Goal: Check status: Check status

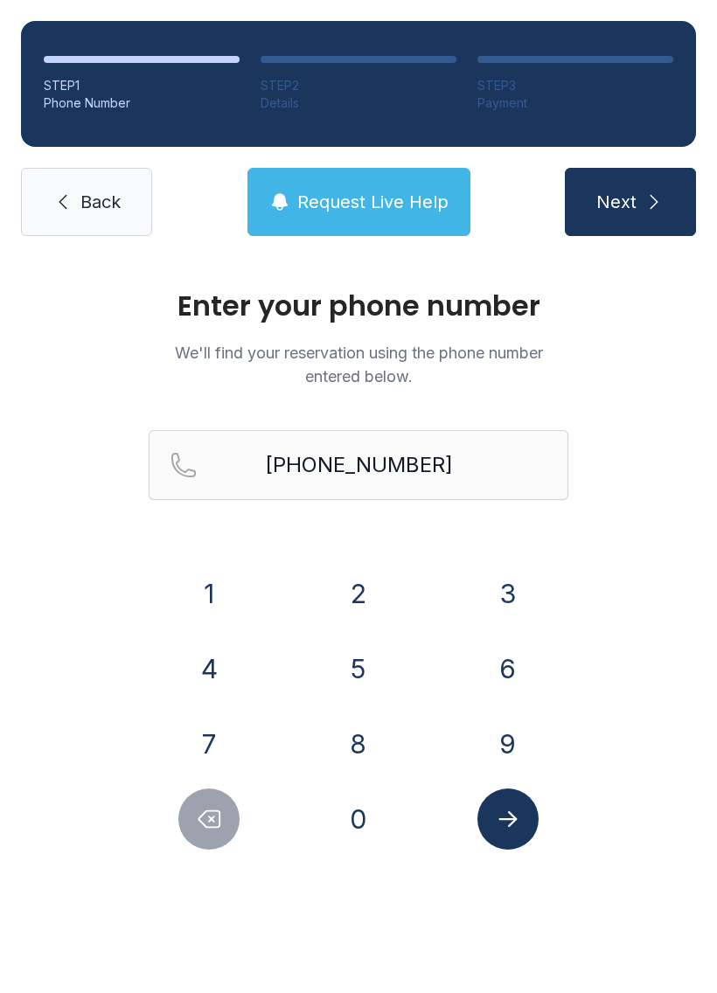
click at [365, 600] on button "2" at bounding box center [358, 593] width 61 height 61
click at [374, 819] on button "0" at bounding box center [358, 819] width 61 height 61
click at [506, 590] on button "3" at bounding box center [507, 593] width 61 height 61
click at [525, 739] on button "9" at bounding box center [507, 743] width 61 height 61
click at [214, 594] on button "1" at bounding box center [208, 593] width 61 height 61
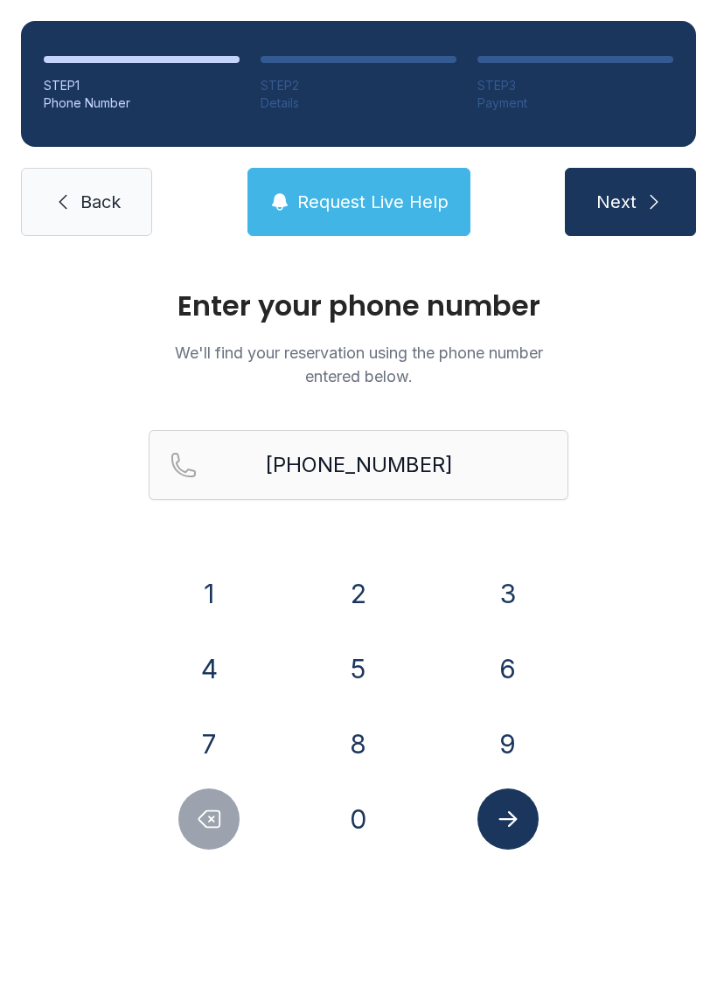
click at [519, 587] on button "3" at bounding box center [507, 593] width 61 height 61
click at [504, 605] on button "3" at bounding box center [507, 593] width 61 height 61
click at [517, 671] on button "6" at bounding box center [507, 668] width 61 height 61
click at [366, 832] on button "0" at bounding box center [358, 819] width 61 height 61
click at [366, 741] on button "8" at bounding box center [358, 743] width 61 height 61
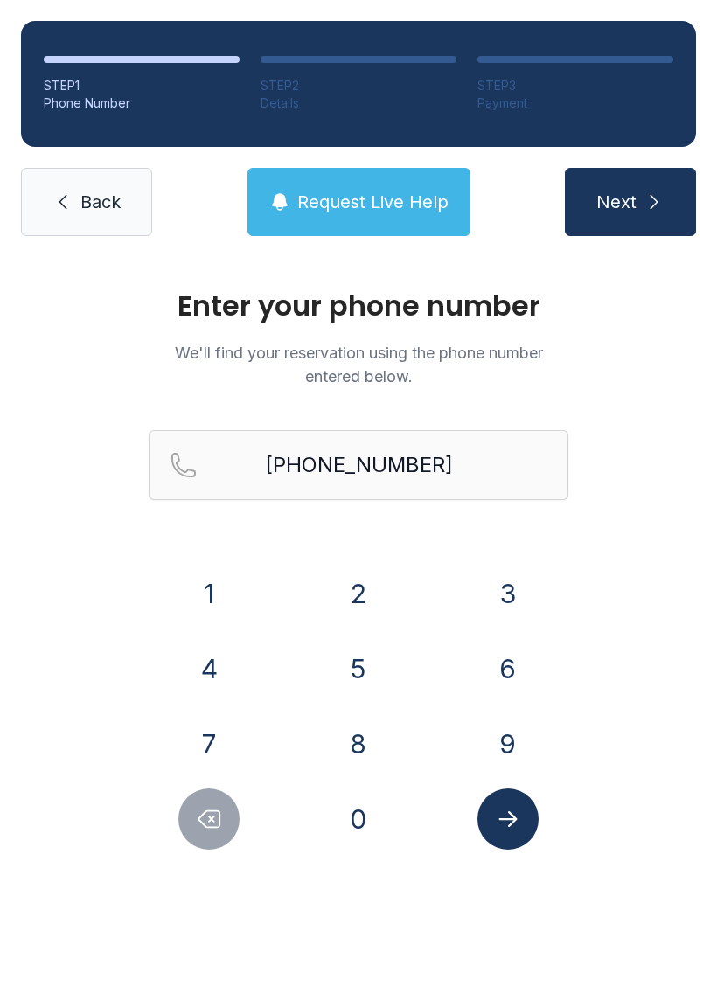
click at [504, 809] on icon "Submit lookup form" at bounding box center [508, 819] width 26 height 26
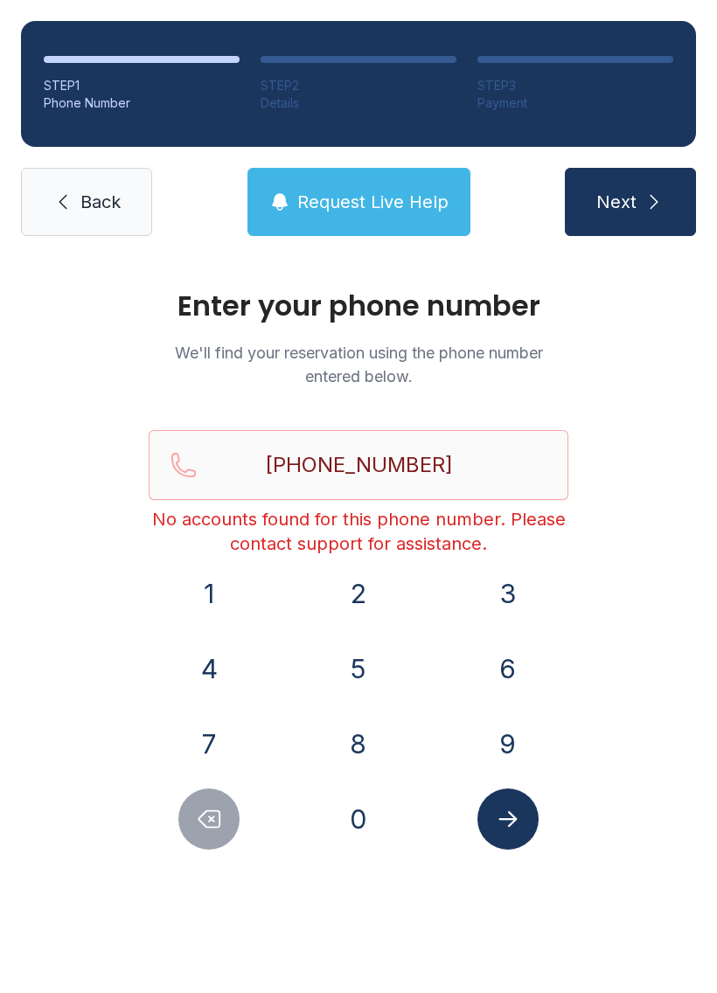
click at [373, 185] on button "Request Live Help" at bounding box center [358, 202] width 223 height 68
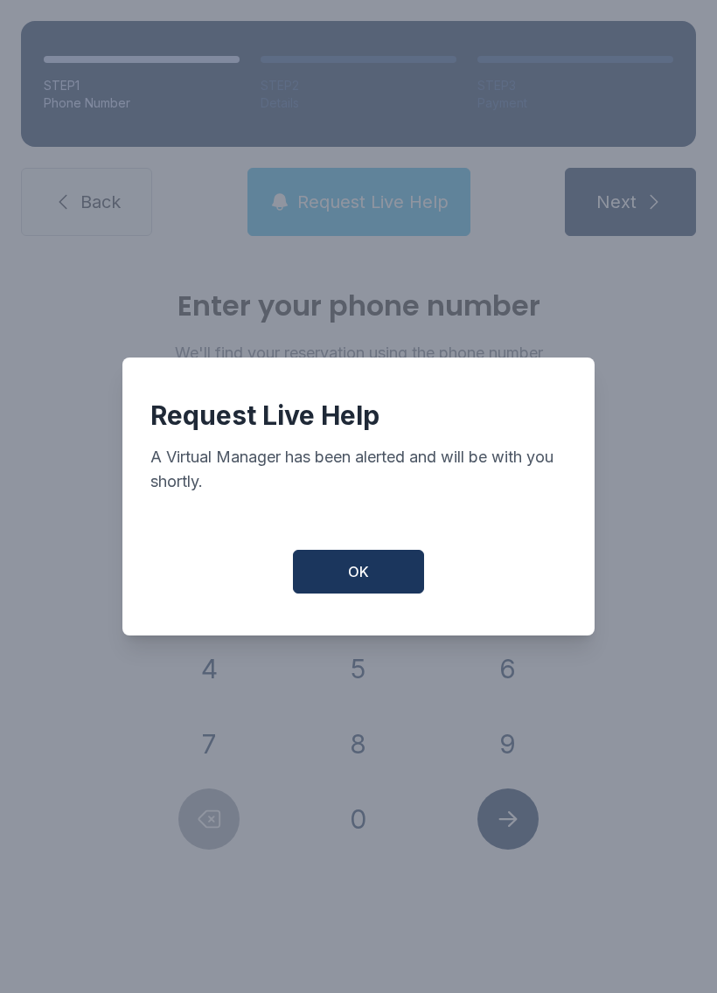
click at [358, 582] on span "OK" at bounding box center [358, 571] width 21 height 21
